Goal: Transaction & Acquisition: Obtain resource

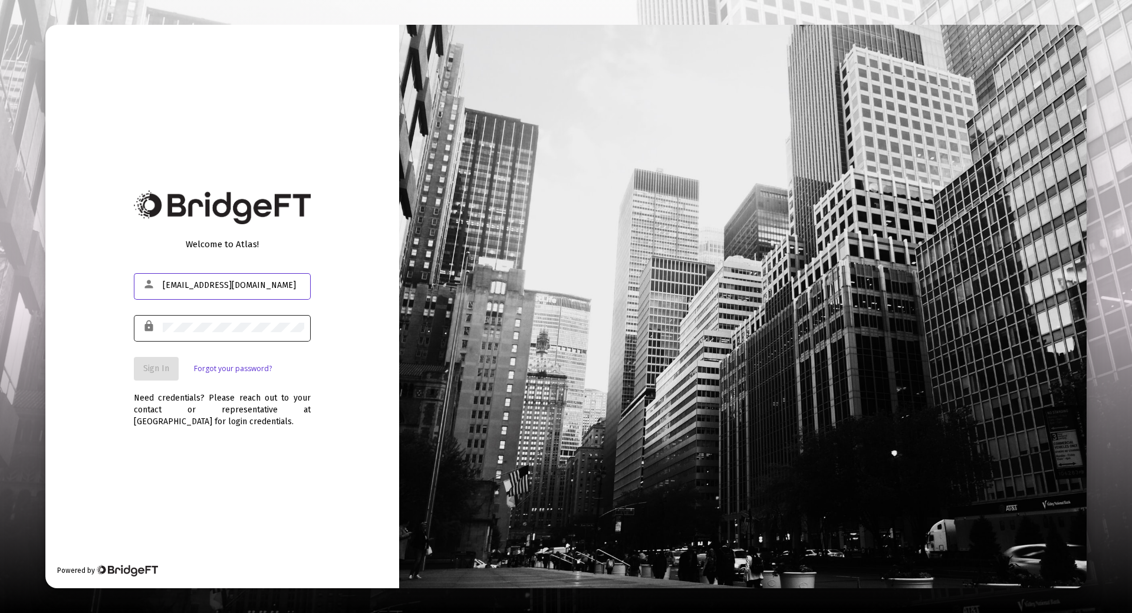
type input "loretnolan@aol.com"
click at [163, 368] on span "Sign In" at bounding box center [156, 368] width 26 height 10
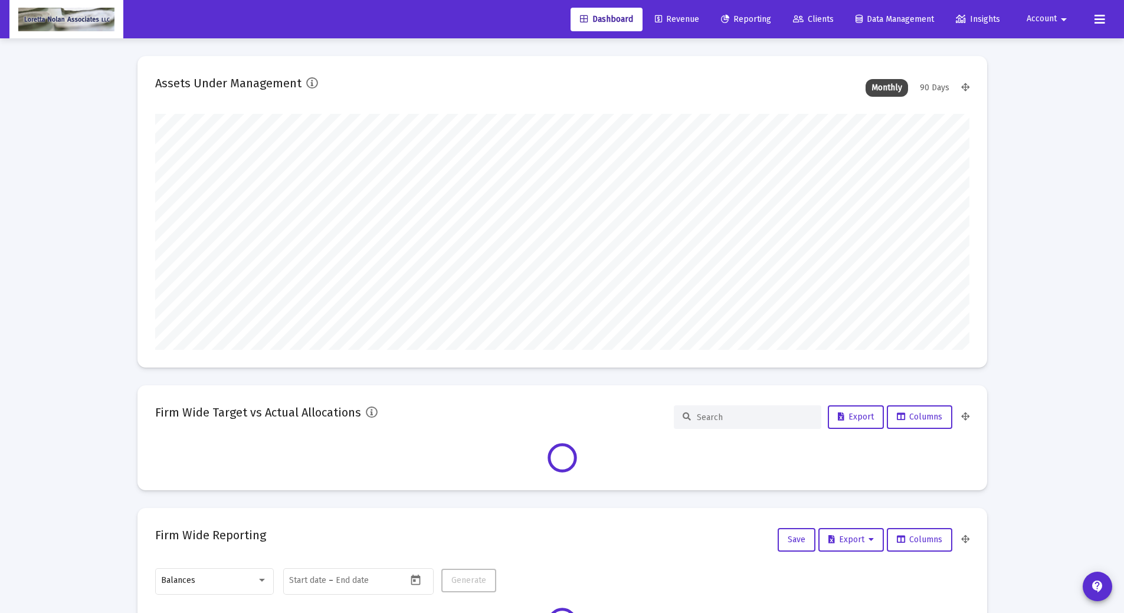
scroll to position [236, 814]
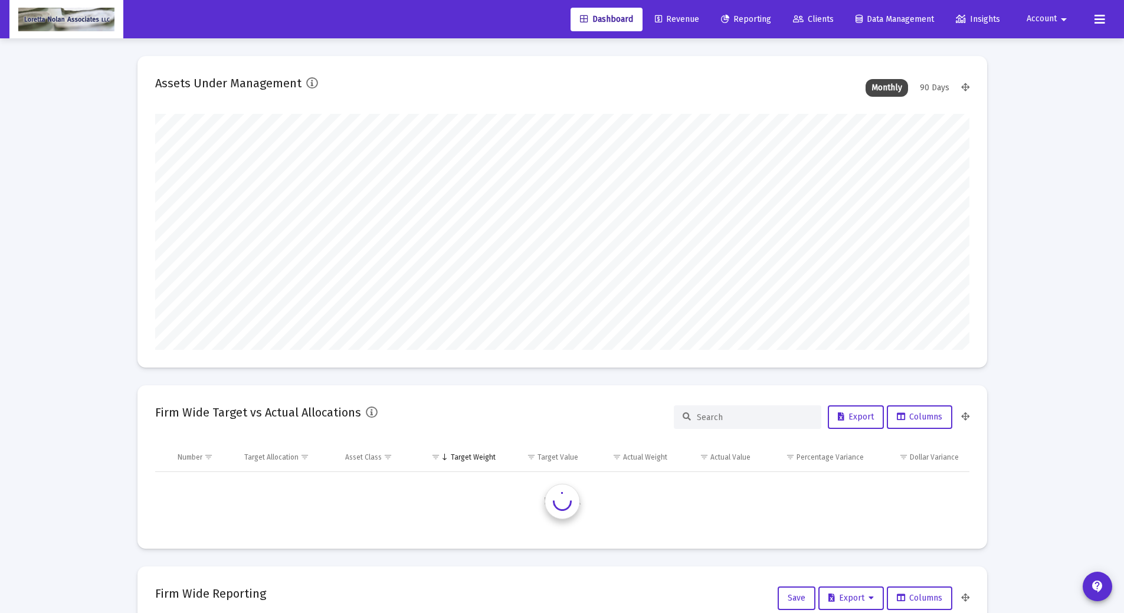
type input "2025-10-02"
click at [733, 19] on span "Reporting" at bounding box center [746, 19] width 50 height 10
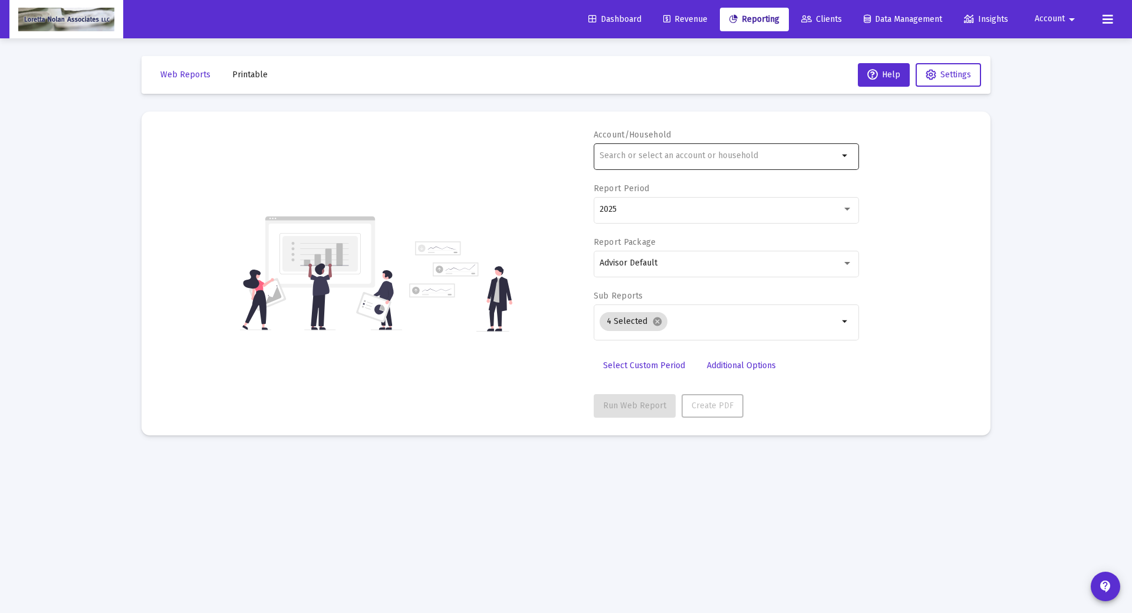
click at [684, 150] on div at bounding box center [719, 155] width 239 height 29
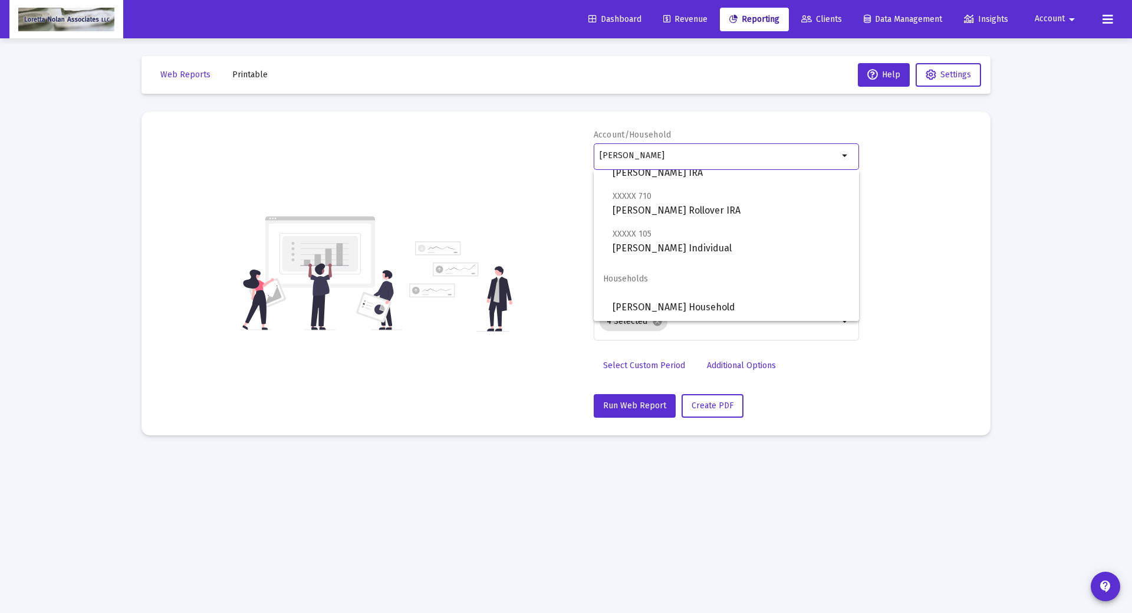
scroll to position [47, 0]
click at [733, 303] on span "David M Heilman Household" at bounding box center [731, 307] width 237 height 28
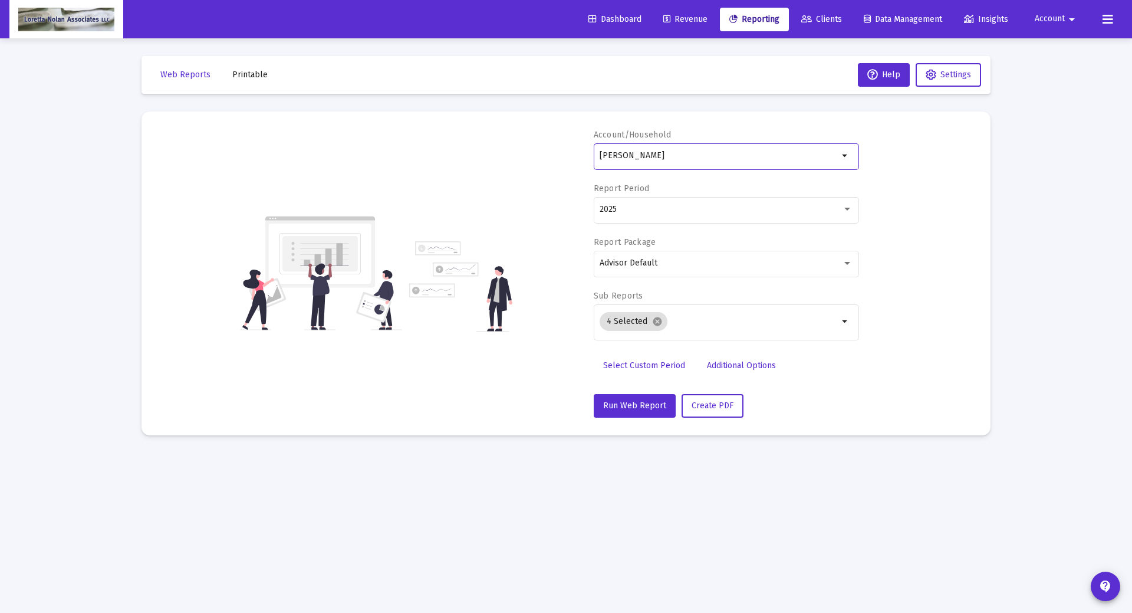
type input "David M Heilman Household"
click at [715, 410] on button "Create PDF" at bounding box center [713, 406] width 62 height 24
click at [165, 77] on span "Web Reports" at bounding box center [185, 75] width 50 height 10
click at [251, 77] on span "Printable" at bounding box center [249, 75] width 35 height 10
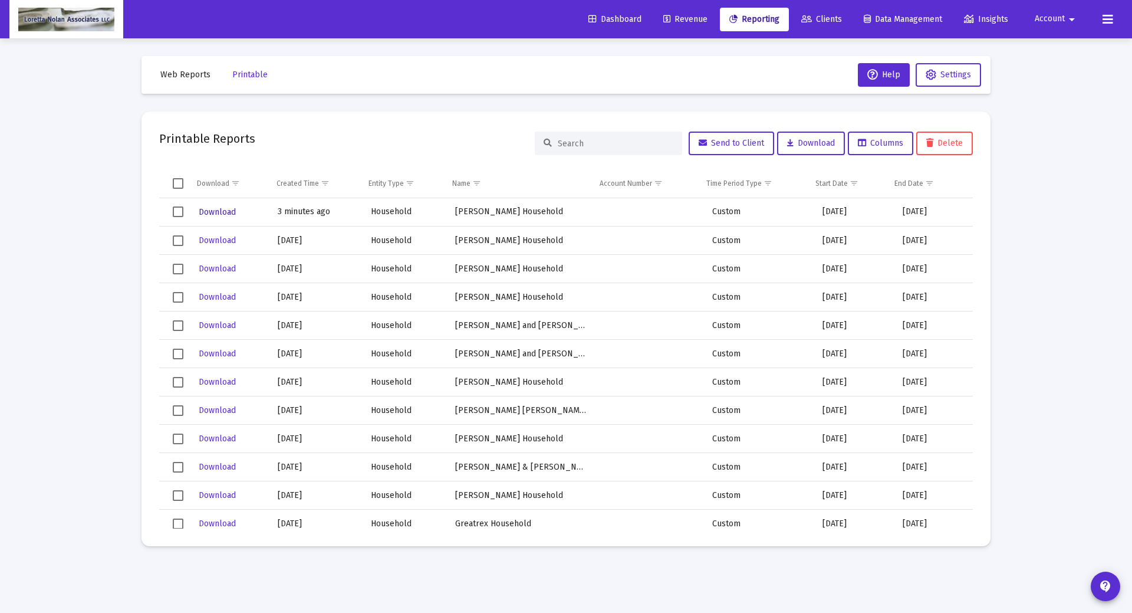
click at [209, 214] on span "Download" at bounding box center [217, 212] width 37 height 10
click at [1114, 18] on button at bounding box center [1108, 20] width 24 height 24
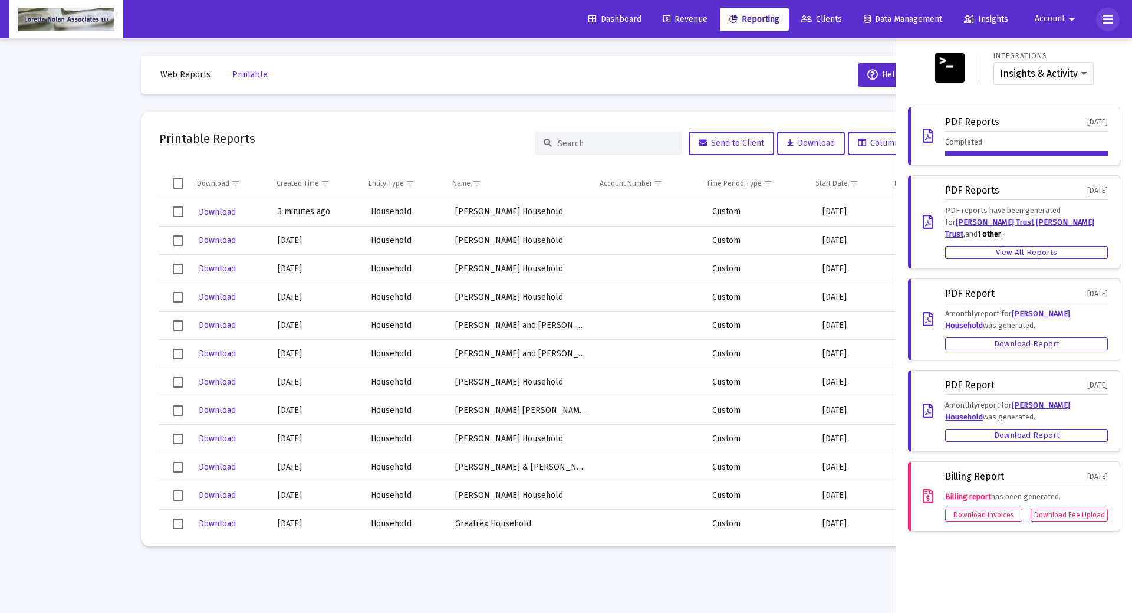
click at [1106, 20] on icon at bounding box center [1108, 19] width 11 height 14
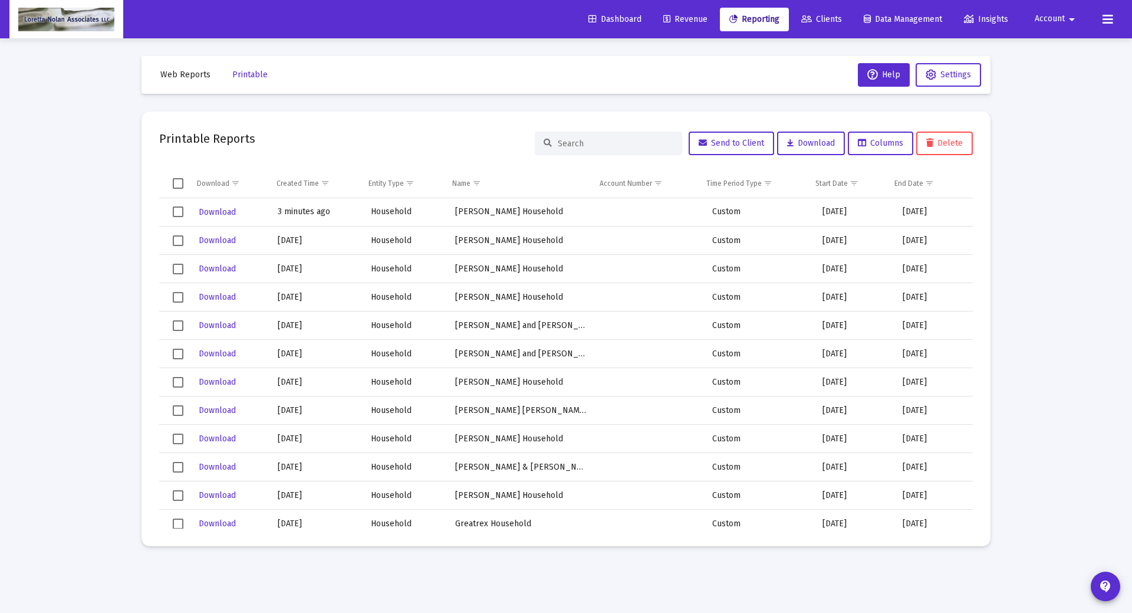
click at [1063, 12] on button "Account arrow_drop_down" at bounding box center [1057, 19] width 73 height 24
click at [1053, 74] on button "Logout" at bounding box center [1056, 78] width 70 height 28
